Goal: Information Seeking & Learning: Learn about a topic

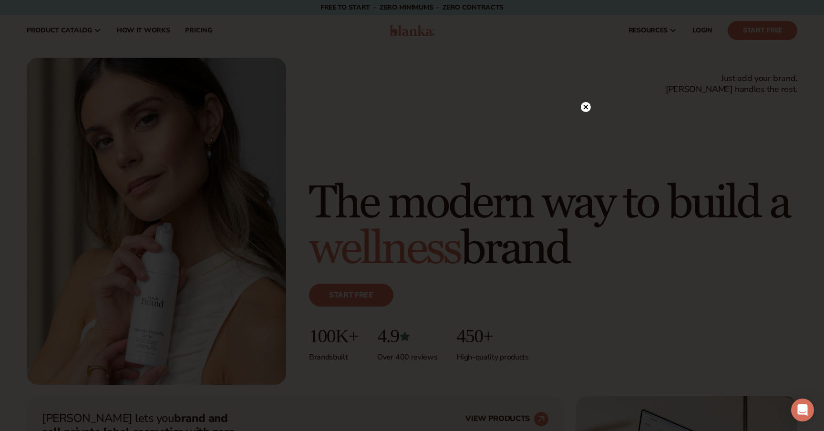
click at [588, 105] on circle at bounding box center [586, 107] width 10 height 10
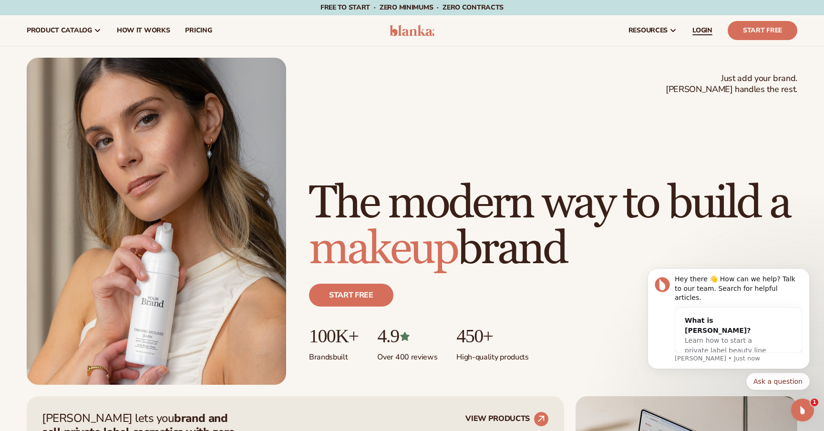
click at [703, 34] on span "LOGIN" at bounding box center [702, 31] width 20 height 8
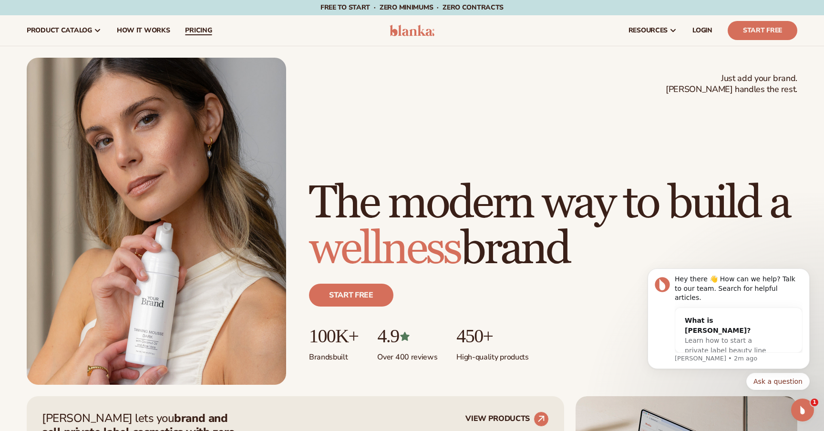
click at [204, 27] on span "pricing" at bounding box center [198, 31] width 27 height 8
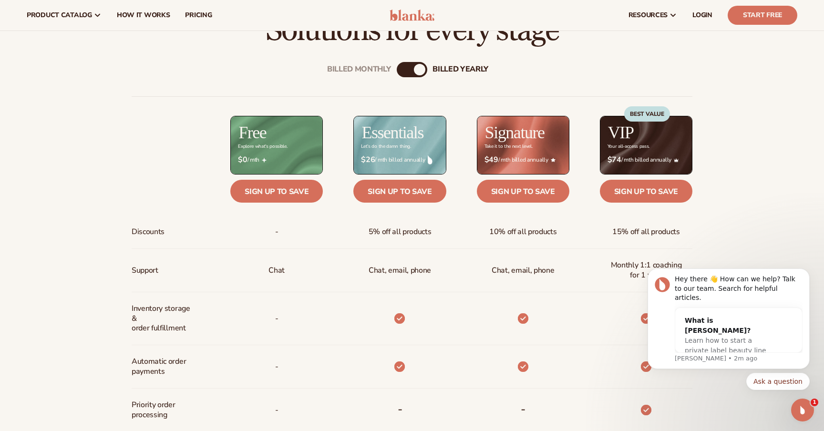
scroll to position [351, 0]
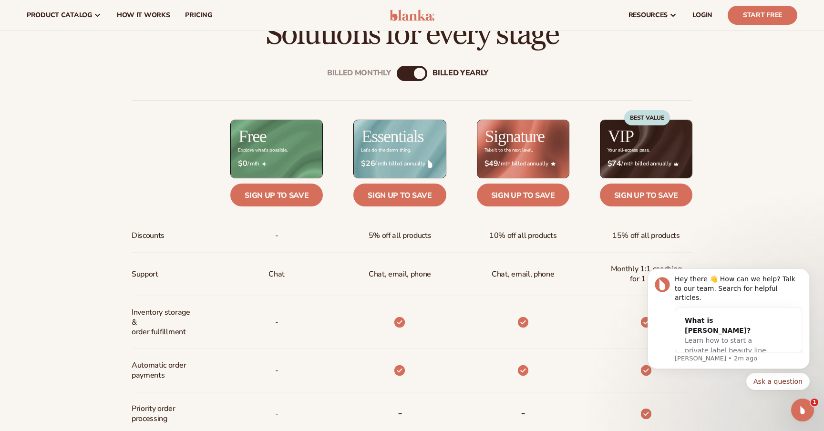
click at [411, 72] on div "Billed Monthly billed Yearly" at bounding box center [412, 73] width 31 height 15
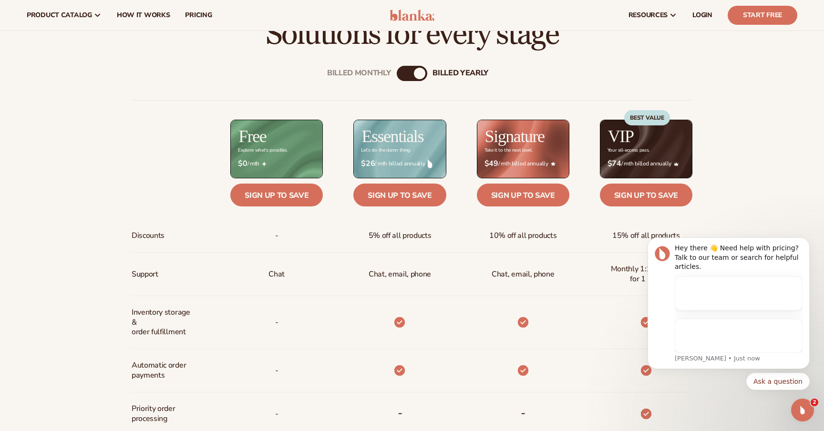
click at [400, 72] on div "Billed Monthly" at bounding box center [402, 73] width 11 height 11
